Goal: Transaction & Acquisition: Obtain resource

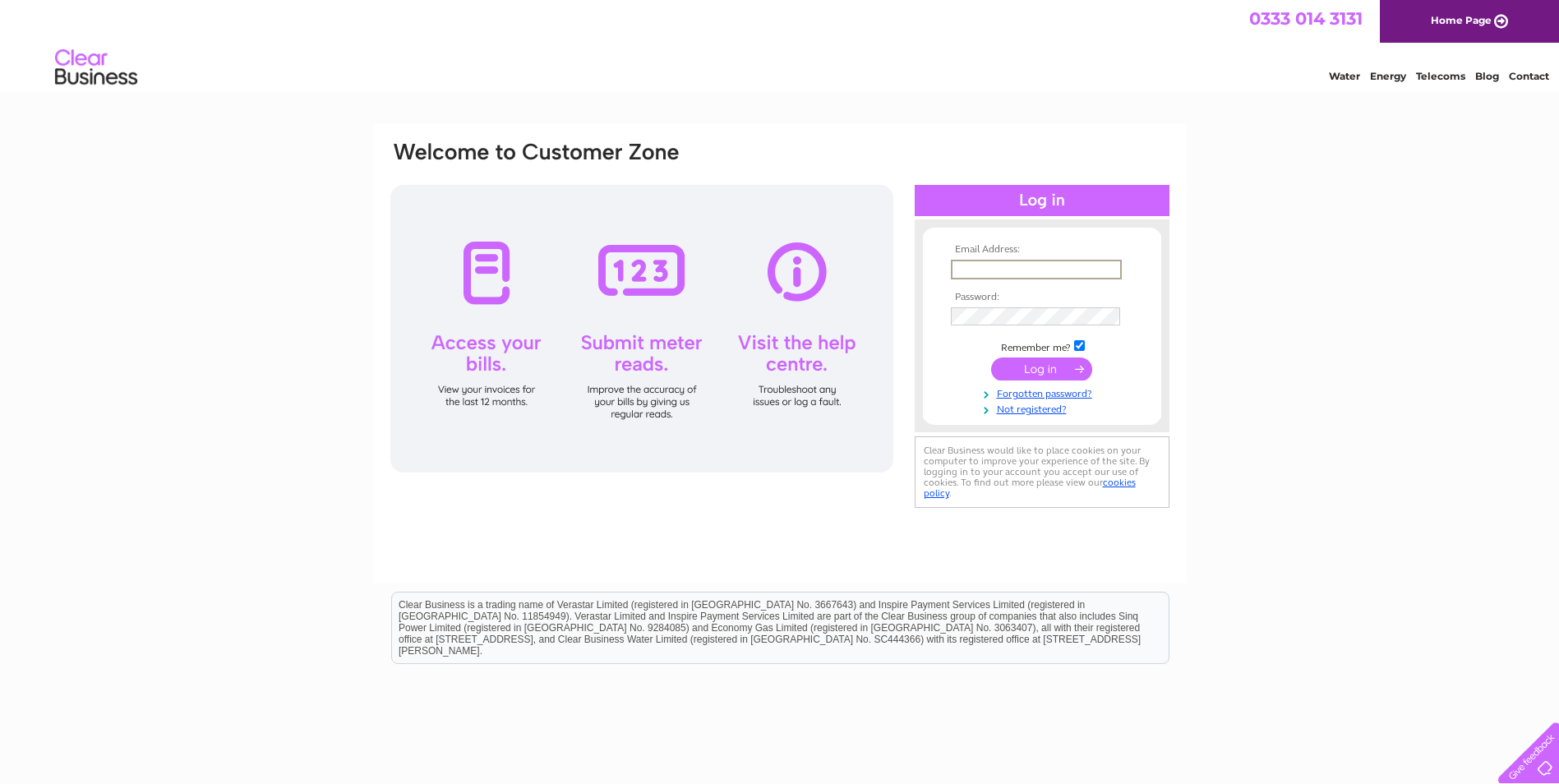
click at [1001, 266] on input "text" at bounding box center [1036, 269] width 171 height 20
type input "finance@knightpg.co.uk"
click at [991, 358] on input "submit" at bounding box center [1042, 369] width 101 height 23
click at [1010, 361] on input "submit" at bounding box center [1042, 367] width 101 height 23
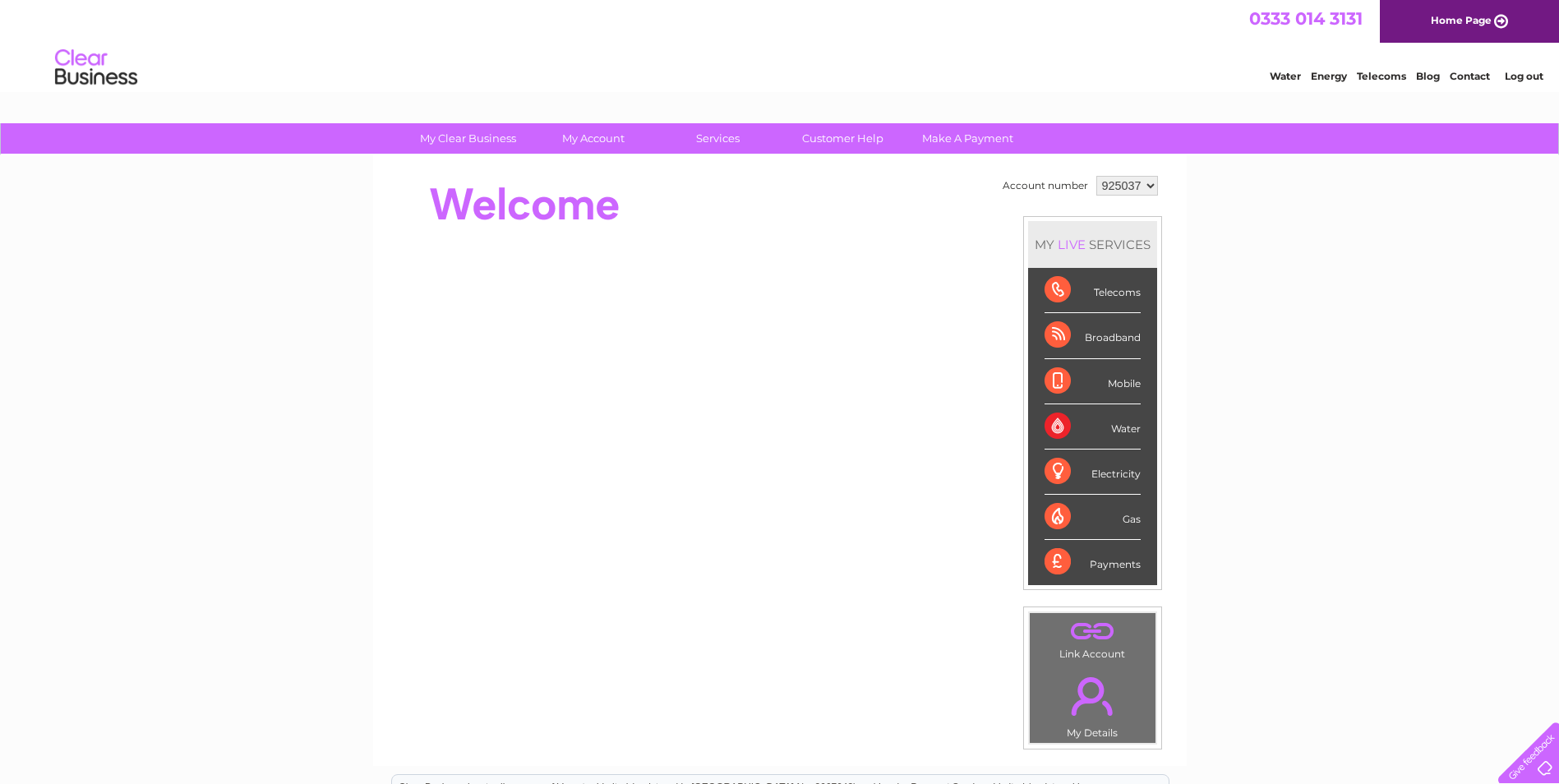
click at [1129, 187] on select "925037 937257" at bounding box center [1127, 185] width 61 height 20
select select "937257"
click at [1096, 176] on select "925037 937257" at bounding box center [1127, 185] width 61 height 20
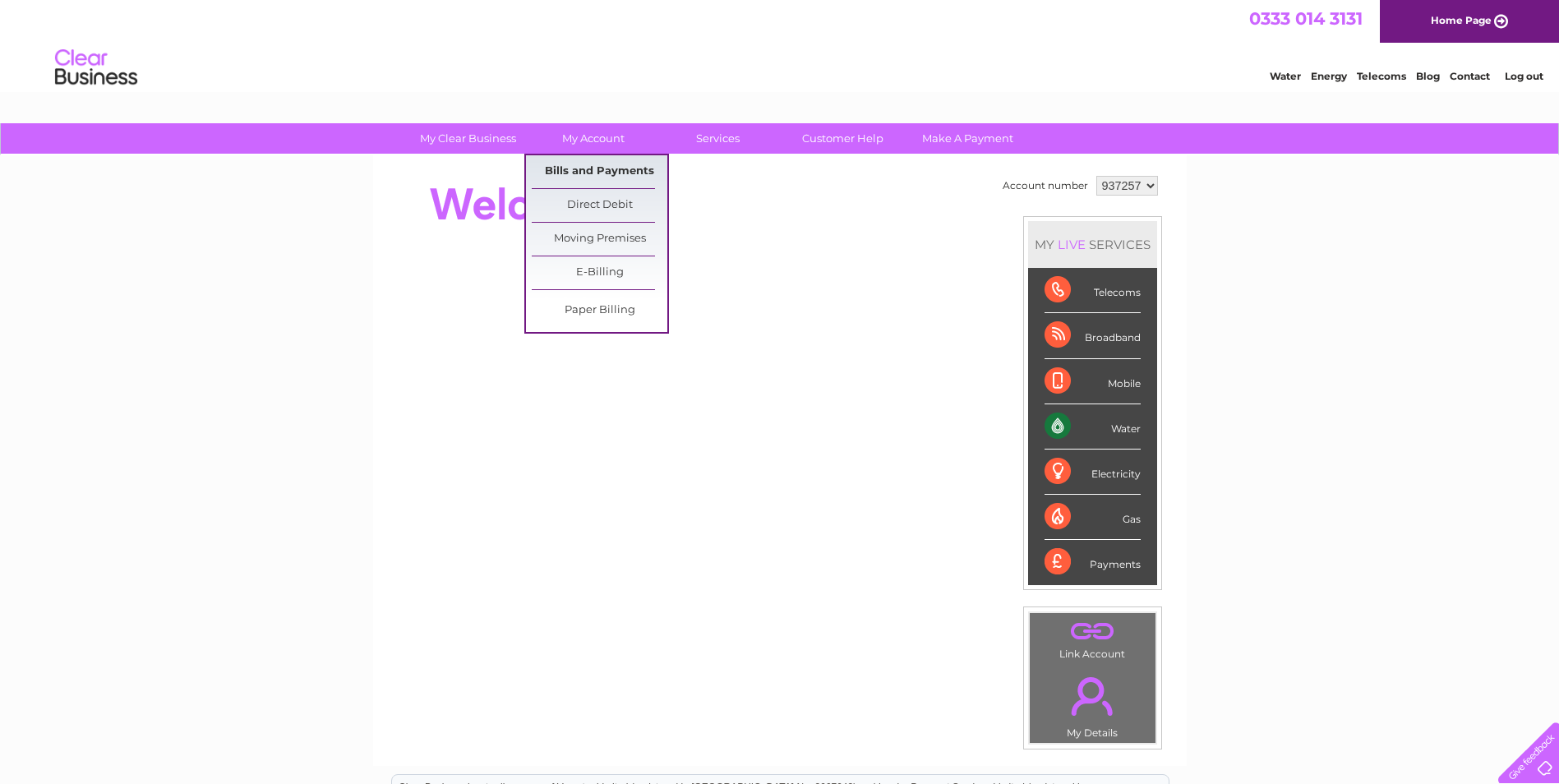
click at [587, 171] on link "Bills and Payments" at bounding box center [600, 171] width 136 height 33
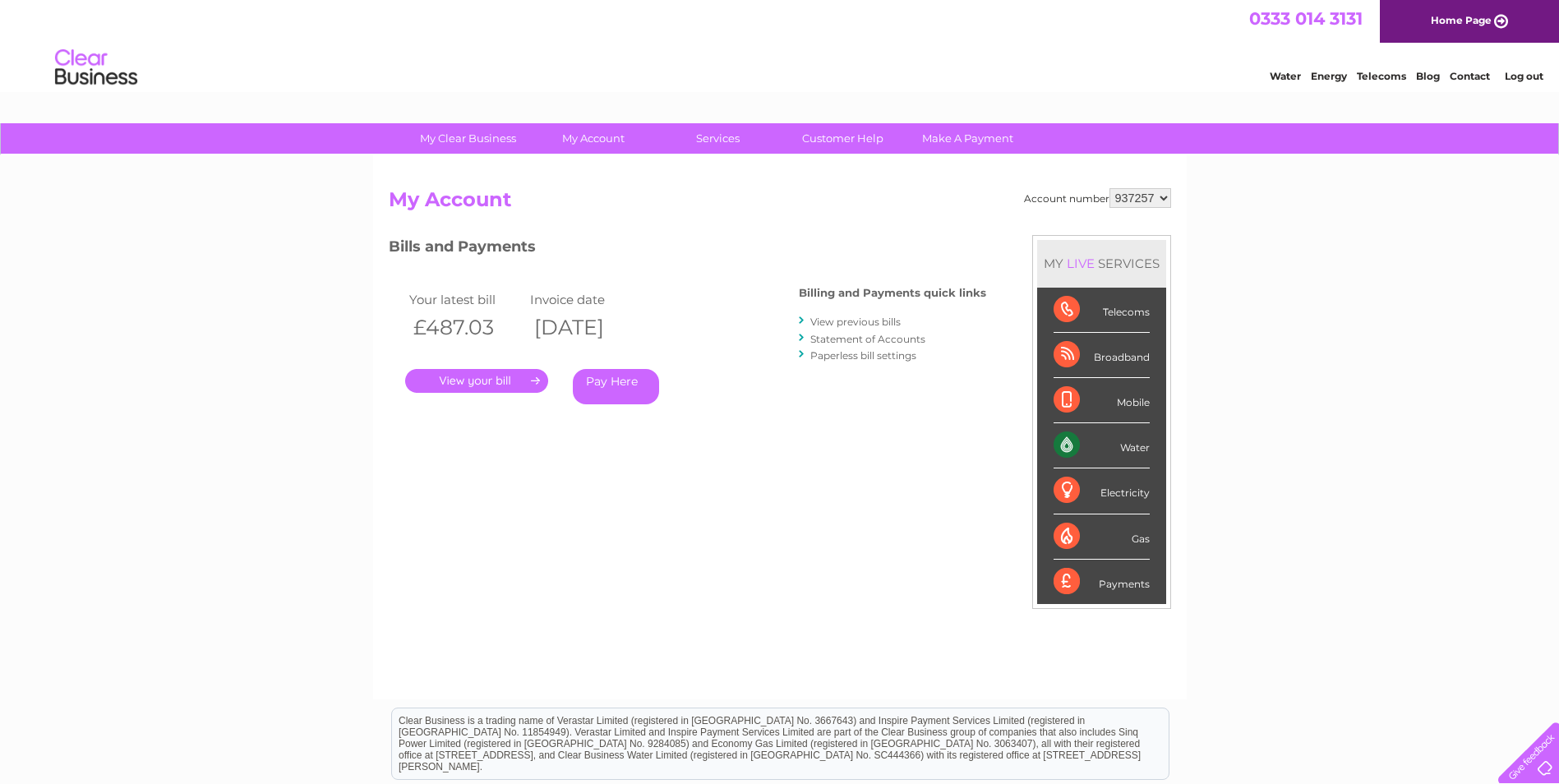
click at [521, 387] on link "." at bounding box center [476, 381] width 143 height 24
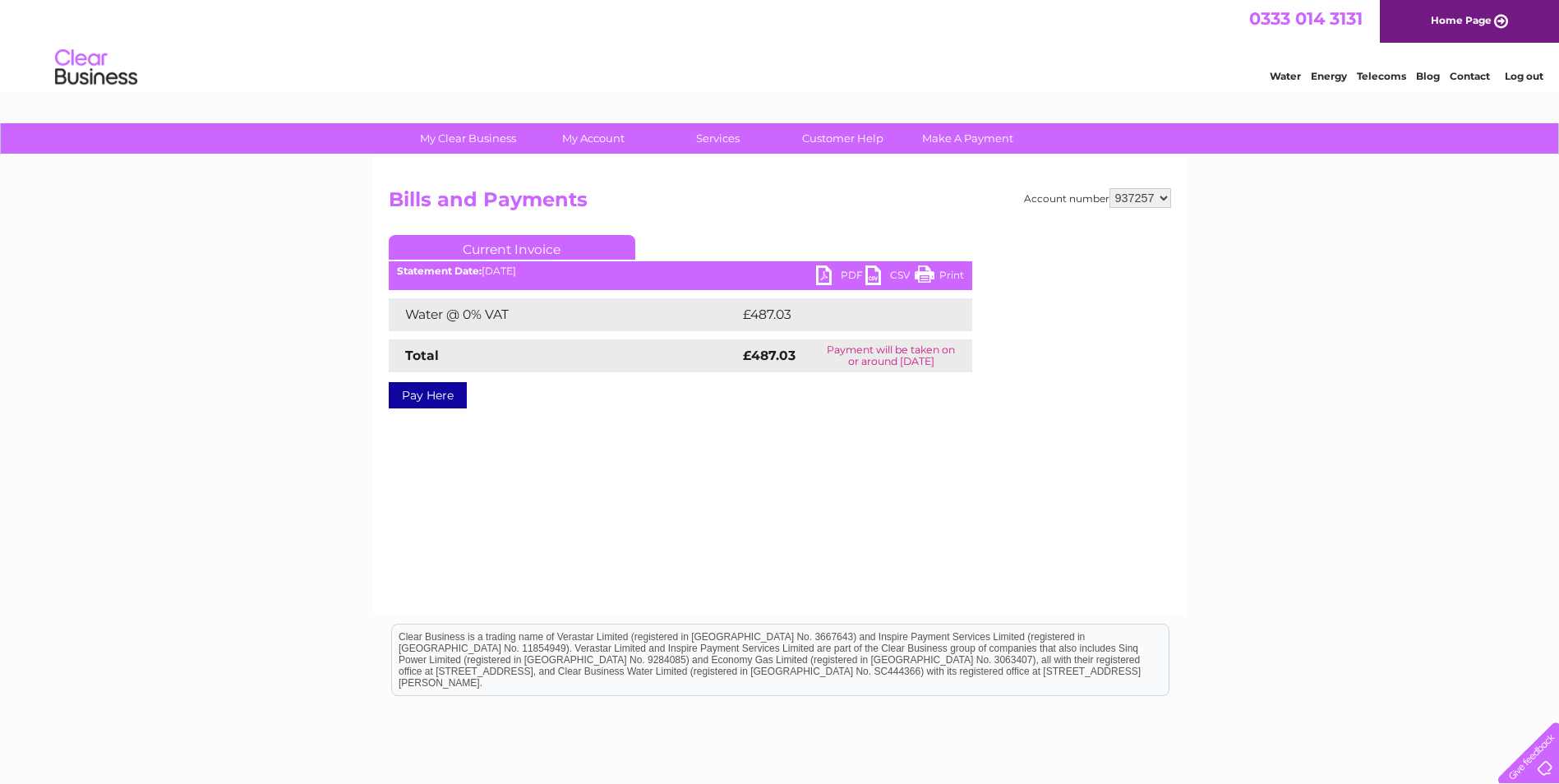
click at [820, 277] on link "PDF" at bounding box center [841, 276] width 50 height 24
